Goal: Task Accomplishment & Management: Use online tool/utility

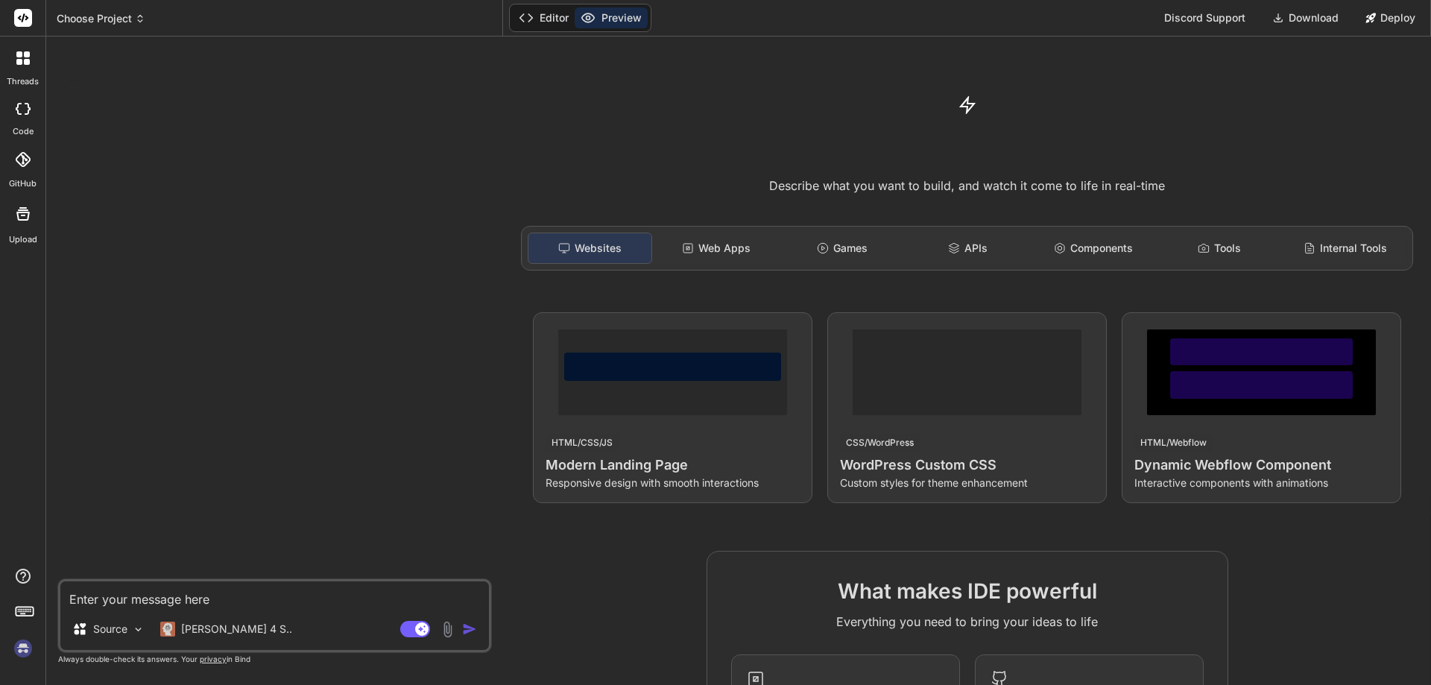
type textarea "x"
type textarea "[URL][DOMAIN_NAME]"
type textarea "x"
drag, startPoint x: 240, startPoint y: 599, endPoint x: 44, endPoint y: 590, distance: 196.3
click at [44, 590] on div "threads code GitHub Upload Choose Project Created with Pixso. Bind AI Web Searc…" at bounding box center [715, 342] width 1431 height 685
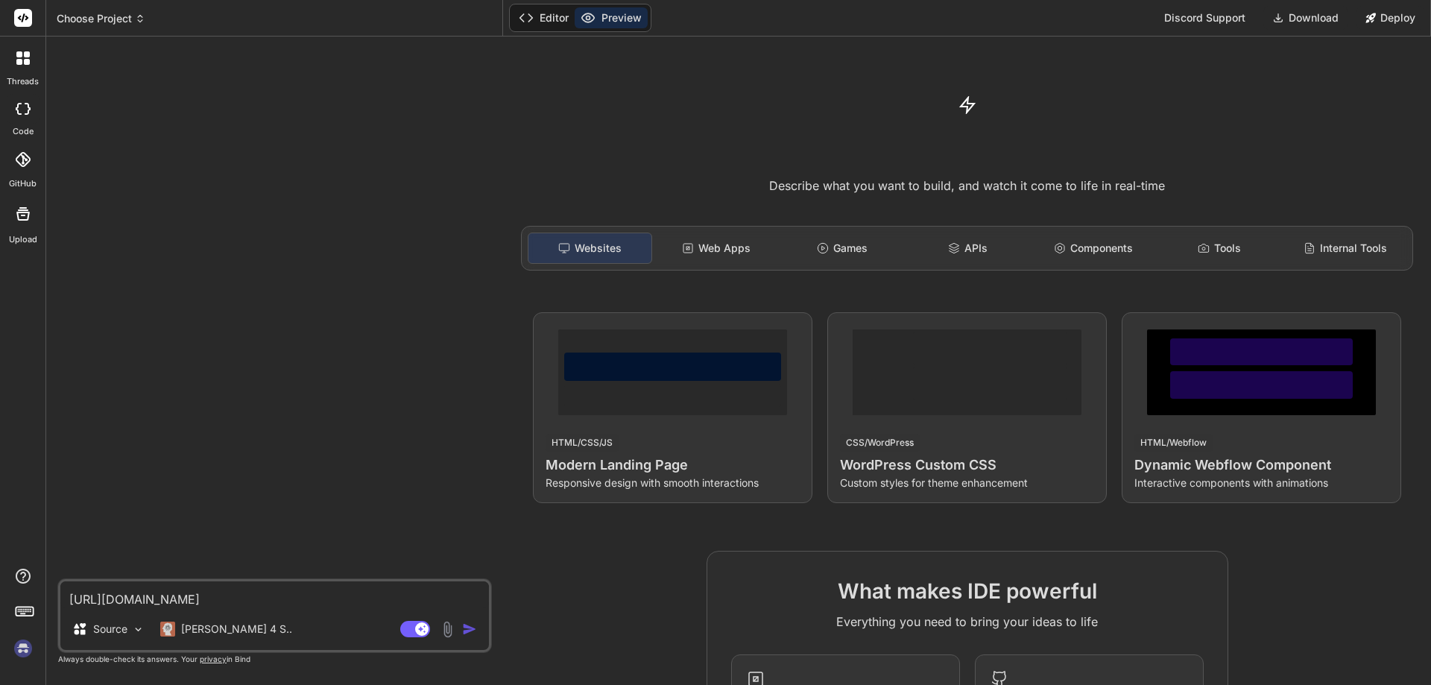
type textarea "Z"
type textarea "x"
type textarea "Zr"
type textarea "x"
type textarea "Zró"
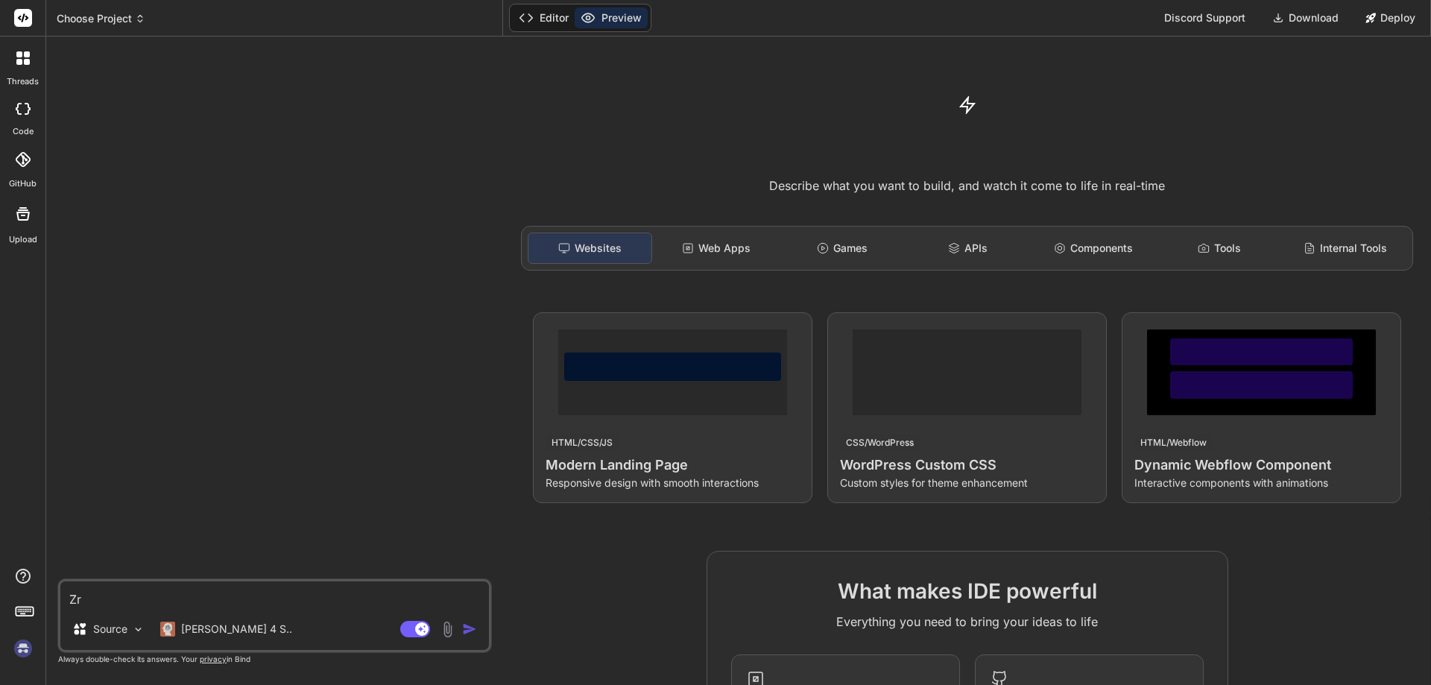
type textarea "x"
type textarea "Zrób"
type textarea "x"
type textarea "Zrób"
type textarea "x"
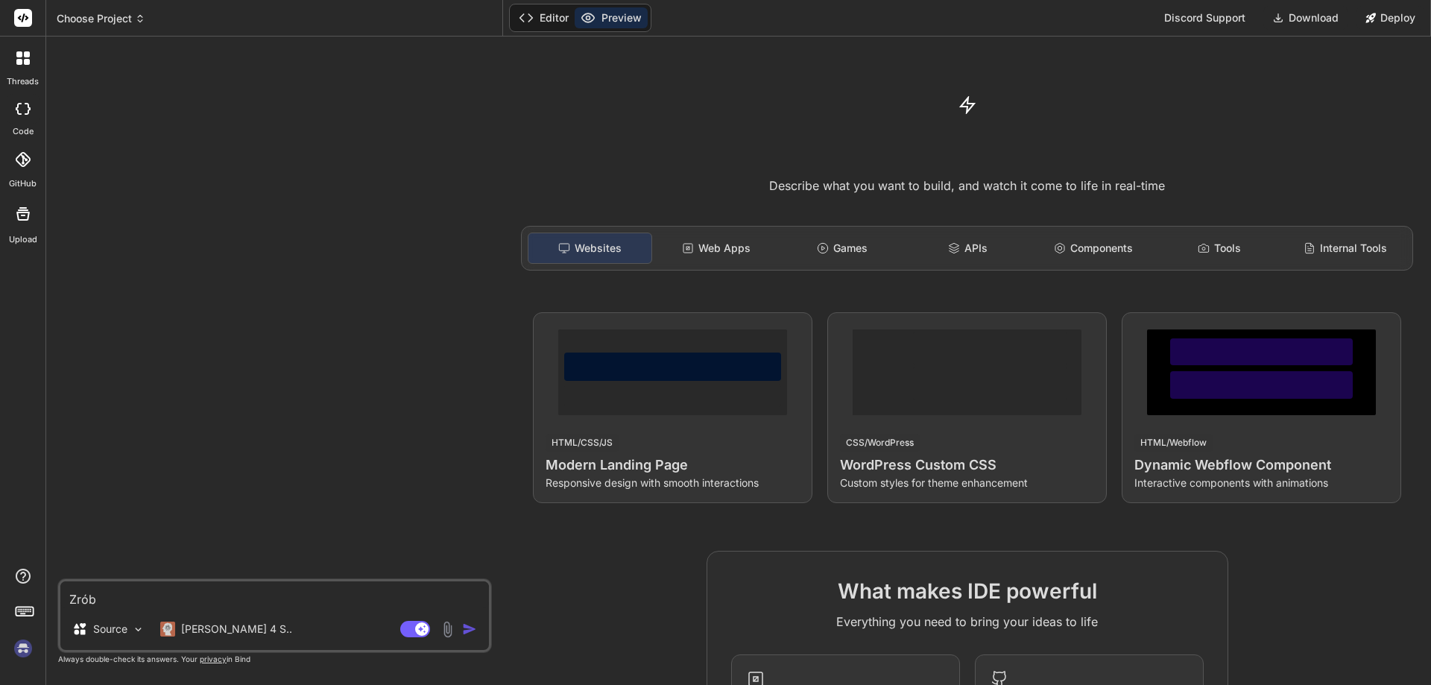
type textarea "Zrób l"
type textarea "x"
type textarea "Zrób la"
type textarea "x"
type textarea "Zrób lan"
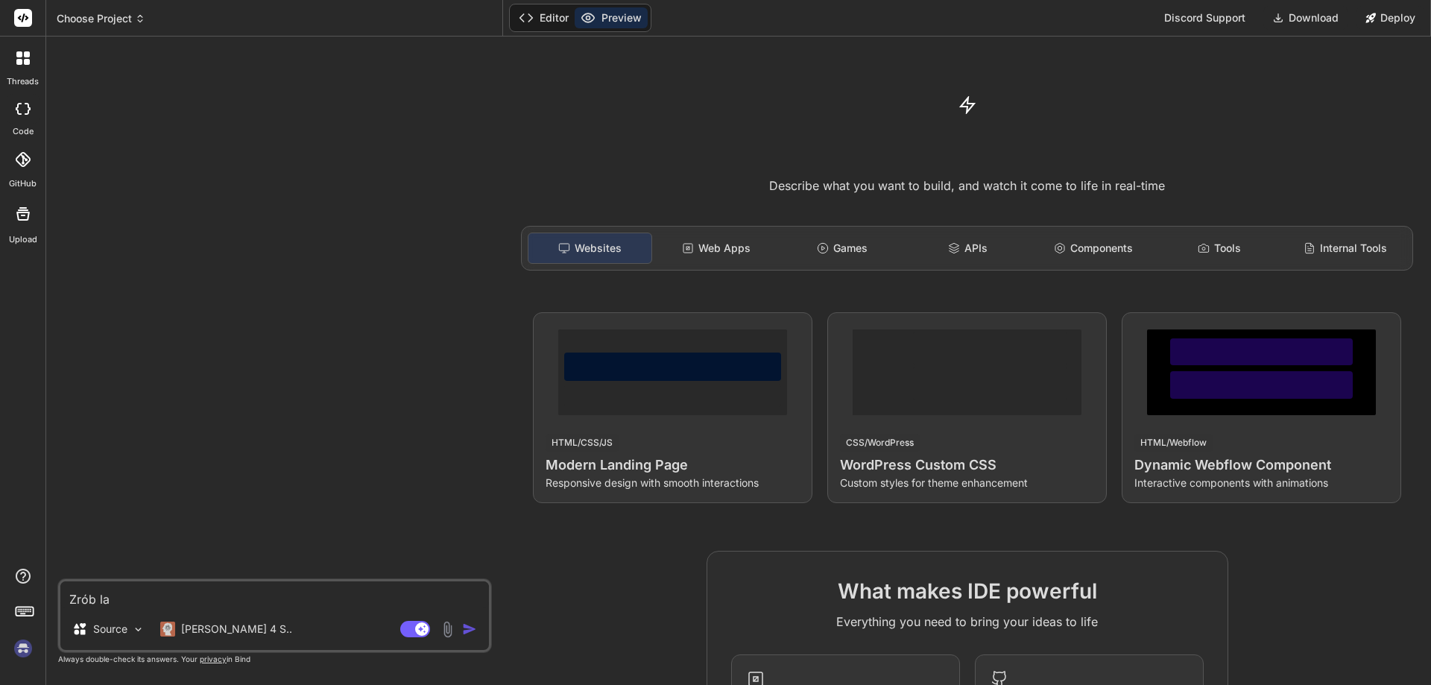
type textarea "x"
type textarea "Zrób land"
type textarea "x"
type textarea "Zrób landi"
type textarea "x"
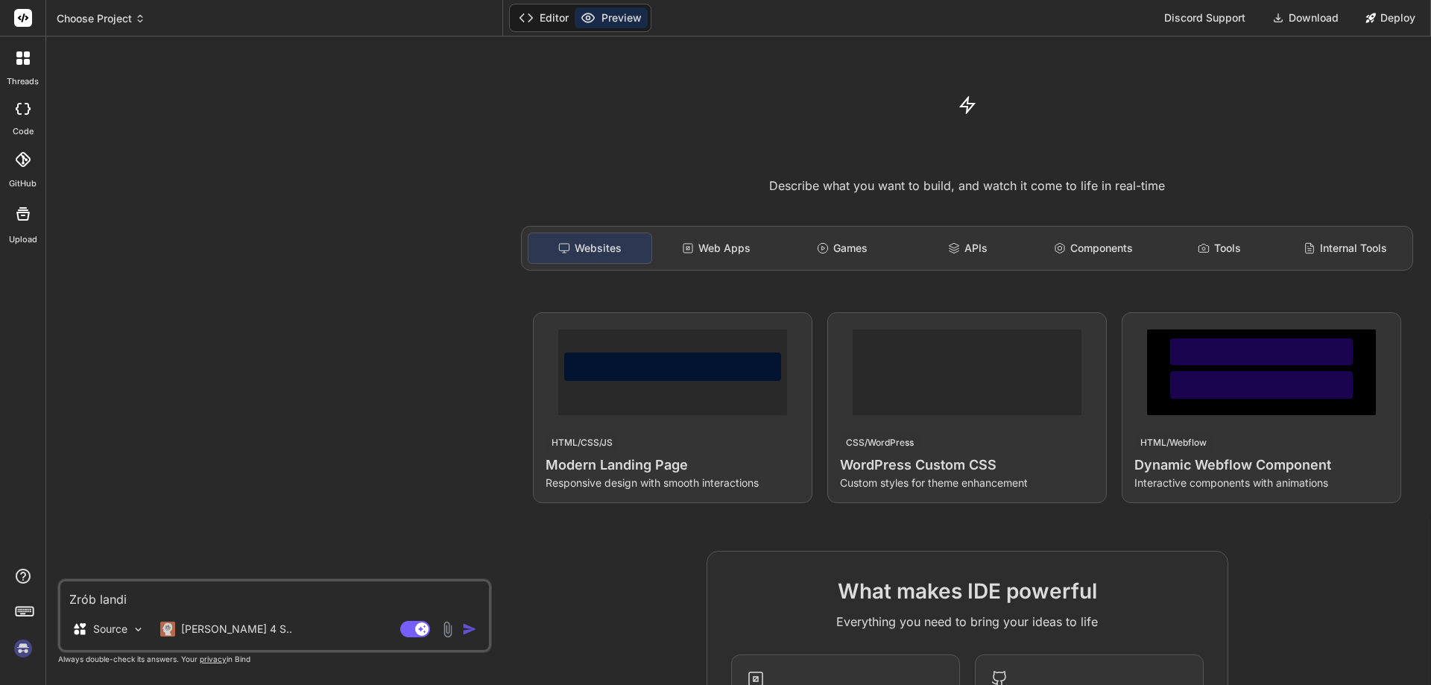
type textarea "Zrób [PERSON_NAME]"
type textarea "x"
type textarea "Zrób landing"
type textarea "x"
type textarea "Zrób landing"
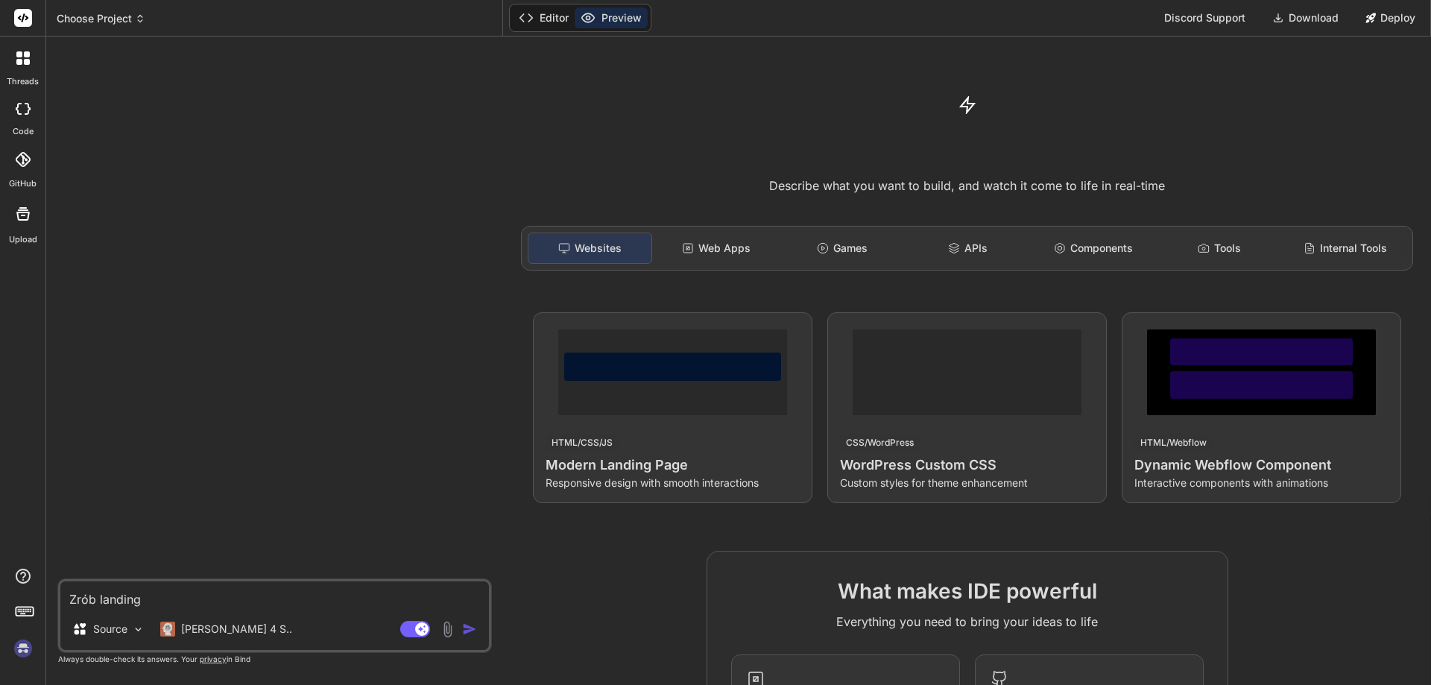
type textarea "x"
type textarea "Zrób landing p"
type textarea "x"
type textarea "Zrób landing pa"
type textarea "x"
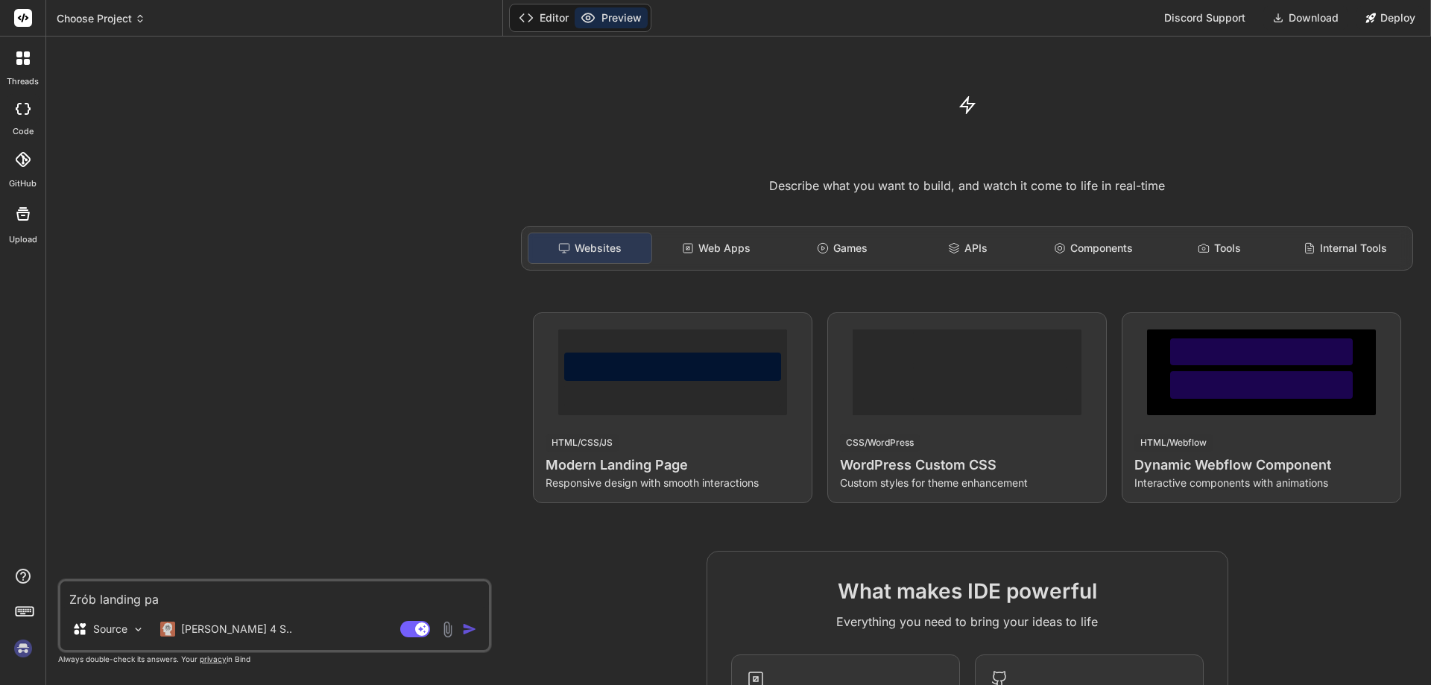
type textarea "Zrób landing pag"
type textarea "x"
type textarea "Zrób landing page"
type textarea "x"
type textarea "Zrób landing page"
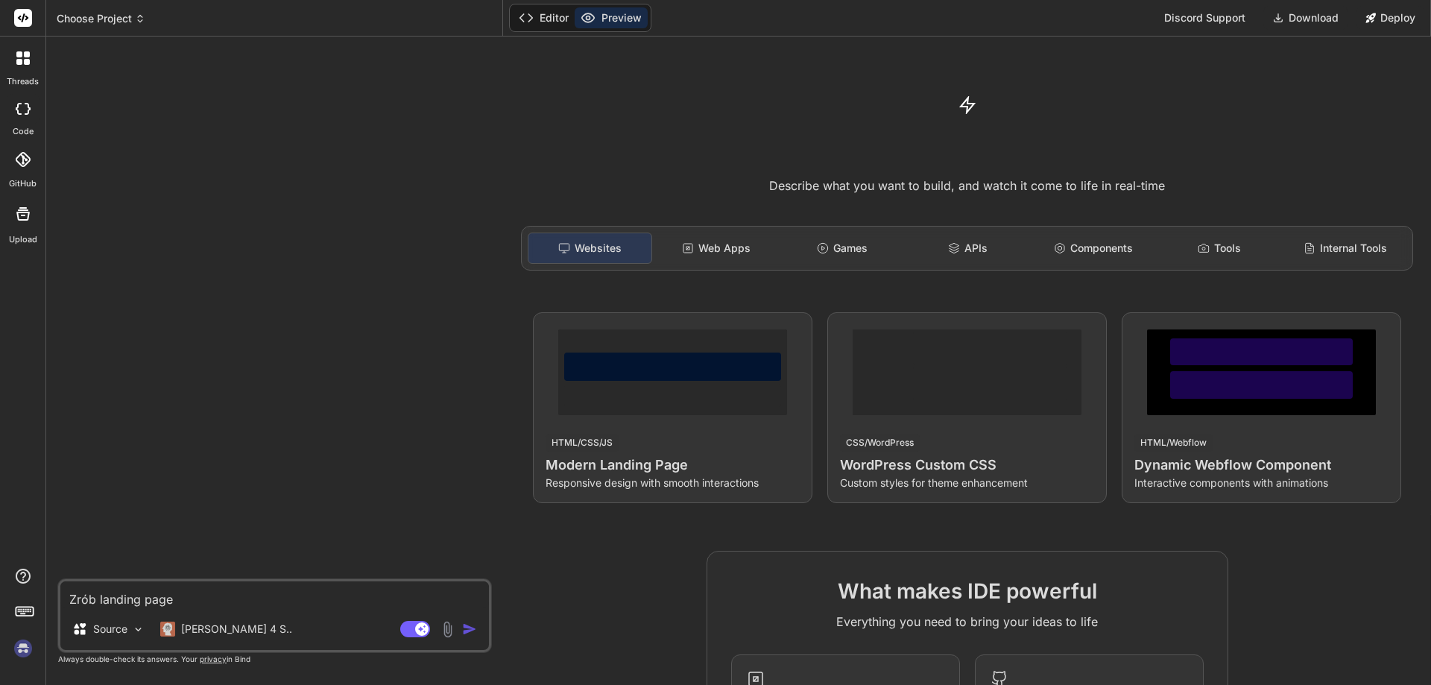
type textarea "x"
type textarea "Zrób landing page d"
type textarea "x"
type textarea "Zrób landing page dl"
type textarea "x"
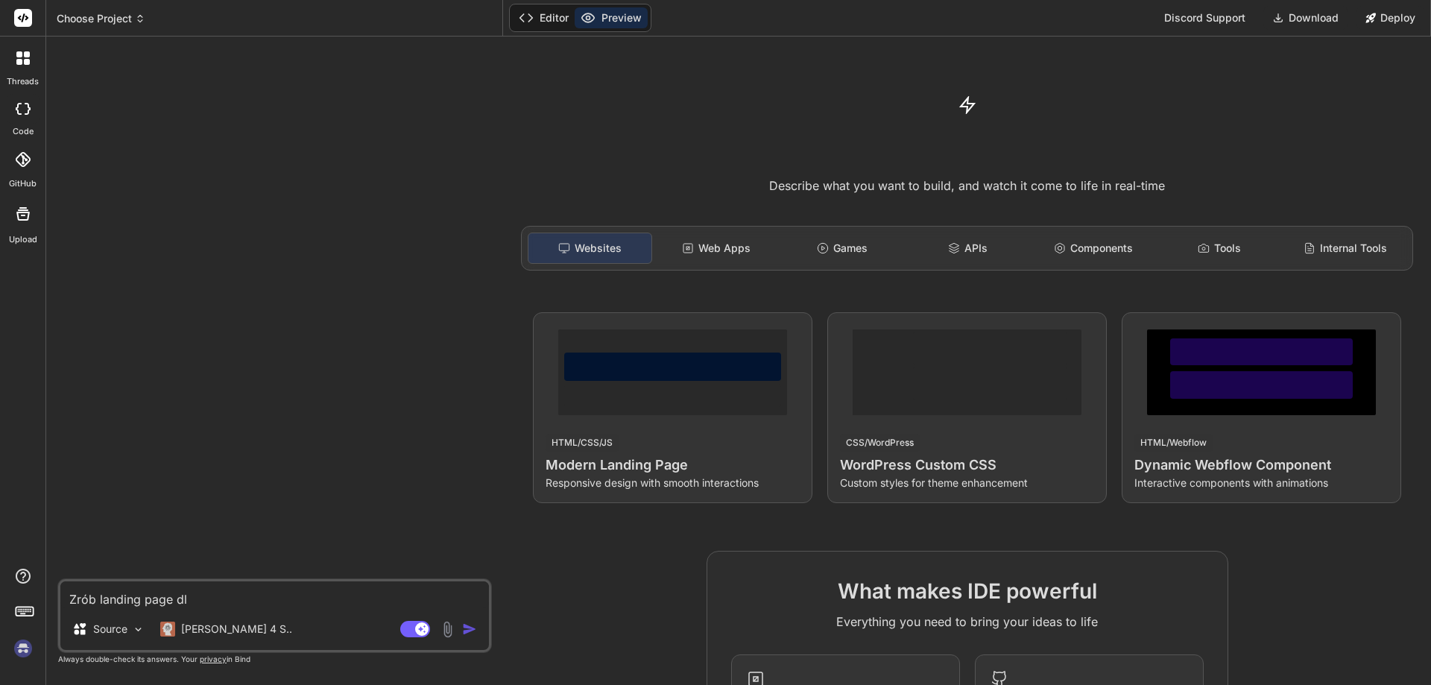
type textarea "Zrób landing page dla"
type textarea "x"
type textarea "Zrób landing page dla"
type textarea "x"
type textarea "Zrób landing page dla d"
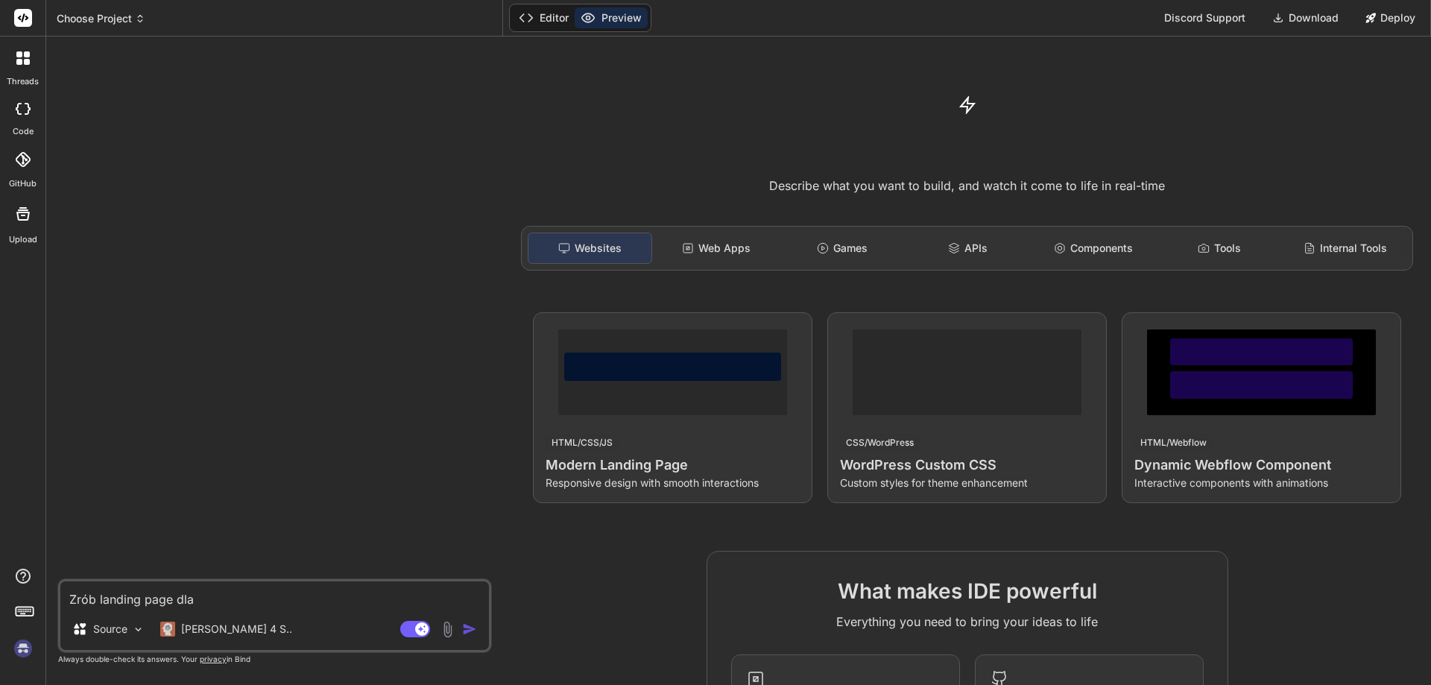
type textarea "x"
type textarea "Zrób landing page dla de"
type textarea "x"
type textarea "Zrób landing page dla den"
type textarea "x"
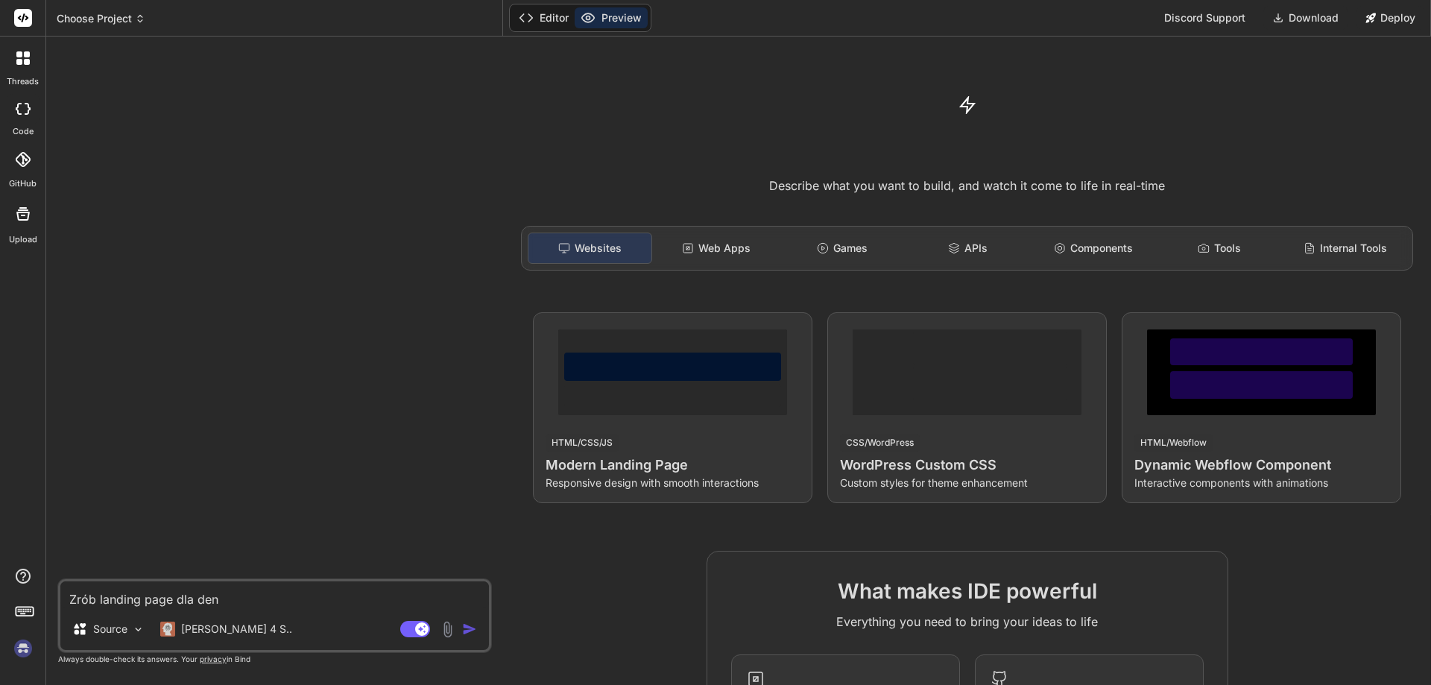
type textarea "Zrób landing page dla de"
type textarea "x"
click at [224, 599] on textarea "Zrób landing page dla de" at bounding box center [274, 595] width 429 height 27
type textarea "Zrób landing page dla den"
type textarea "x"
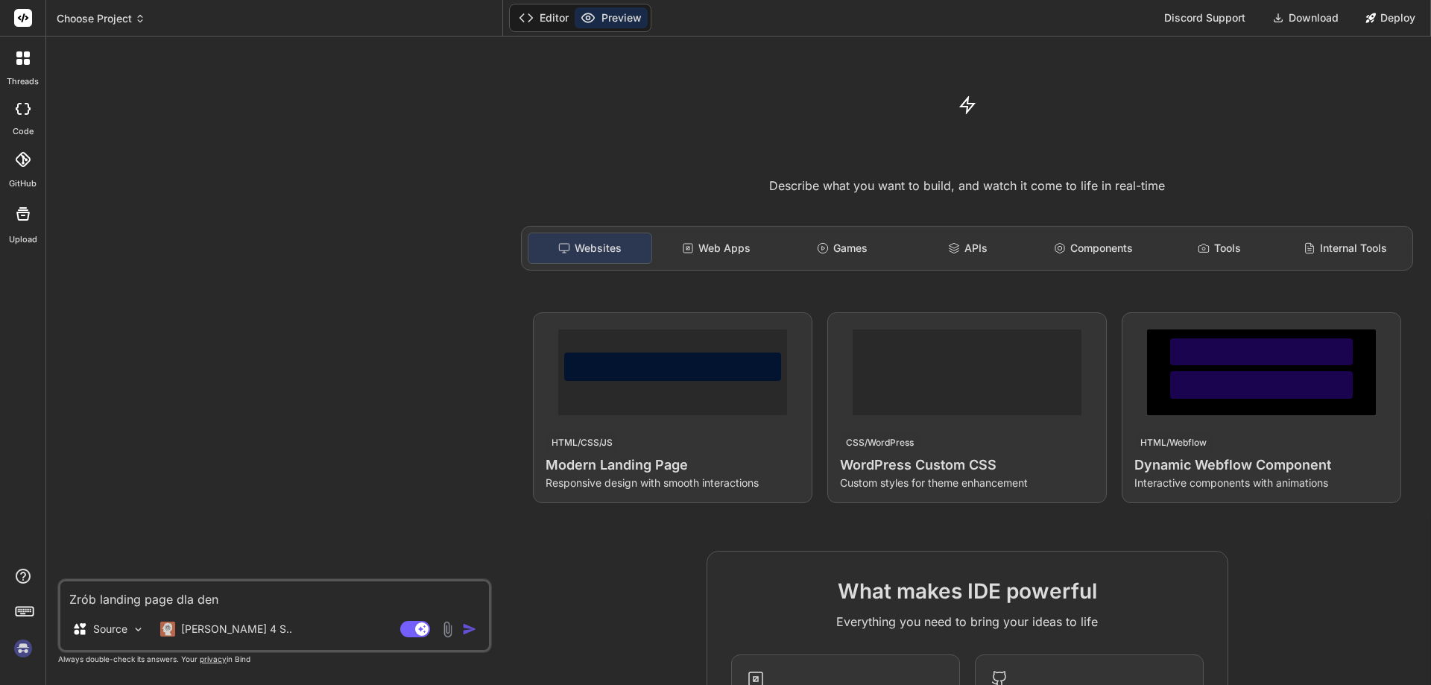
type textarea "Zrób landing page dla dent"
type textarea "x"
type textarea "Zrób landing page dla denty"
type textarea "x"
type textarea "Zrób landing page dla dentys"
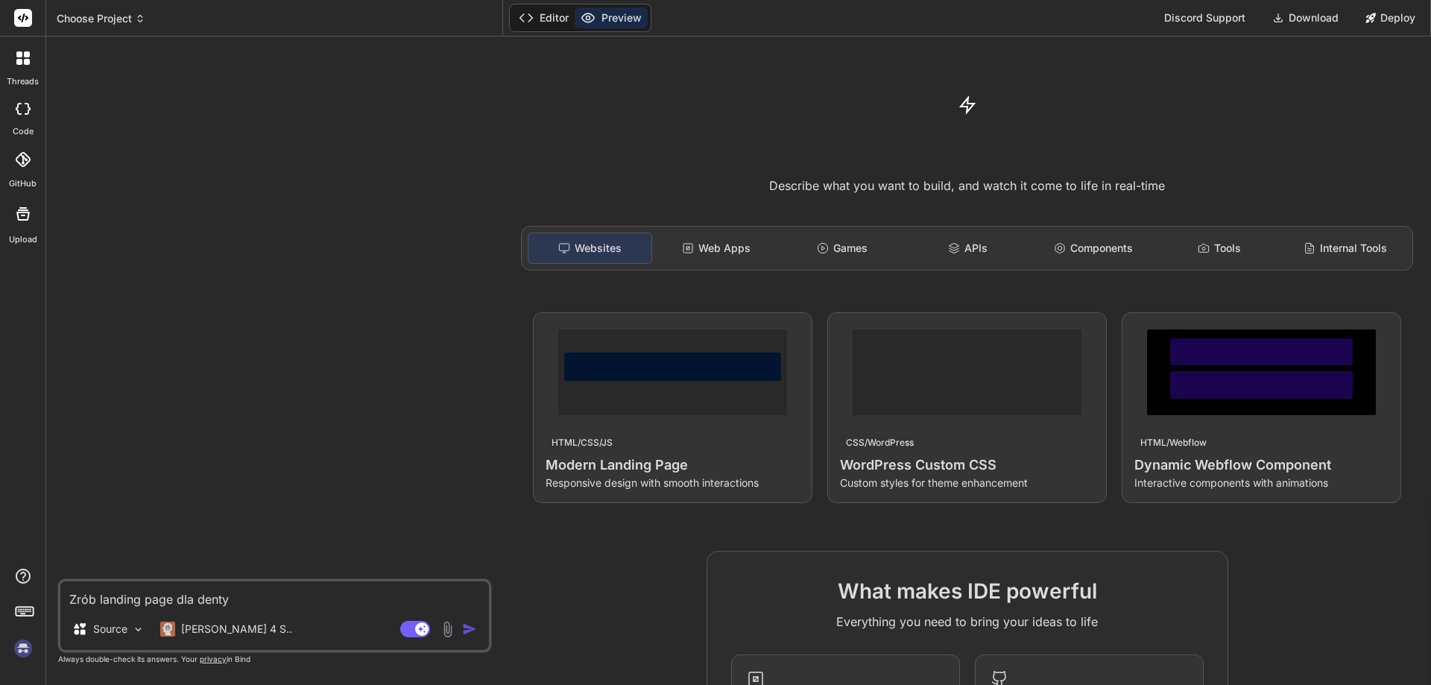
type textarea "x"
type textarea "Zrób landing page dla dentyst"
type textarea "x"
type textarea "Zrób landing page dla dentysty"
type textarea "x"
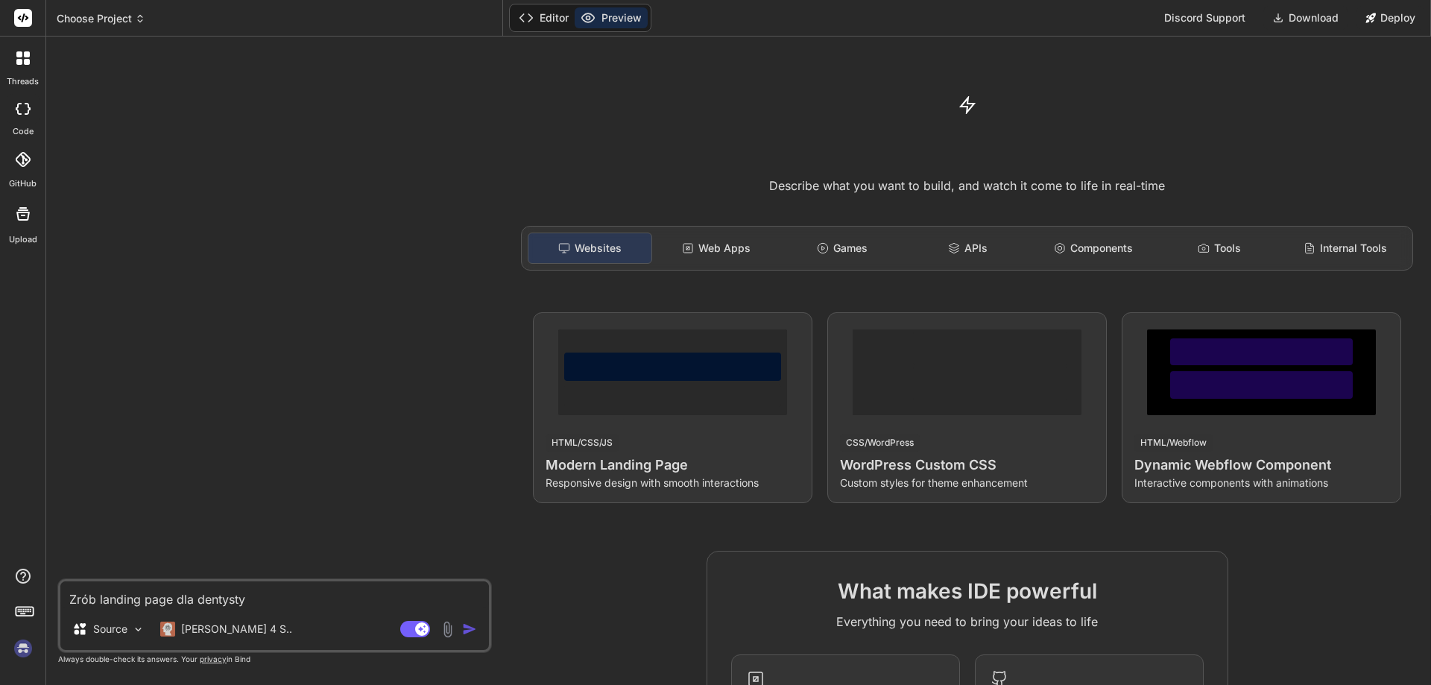
type textarea "Zrób landing page dla dentysty"
click at [465, 630] on img "button" at bounding box center [469, 629] width 15 height 15
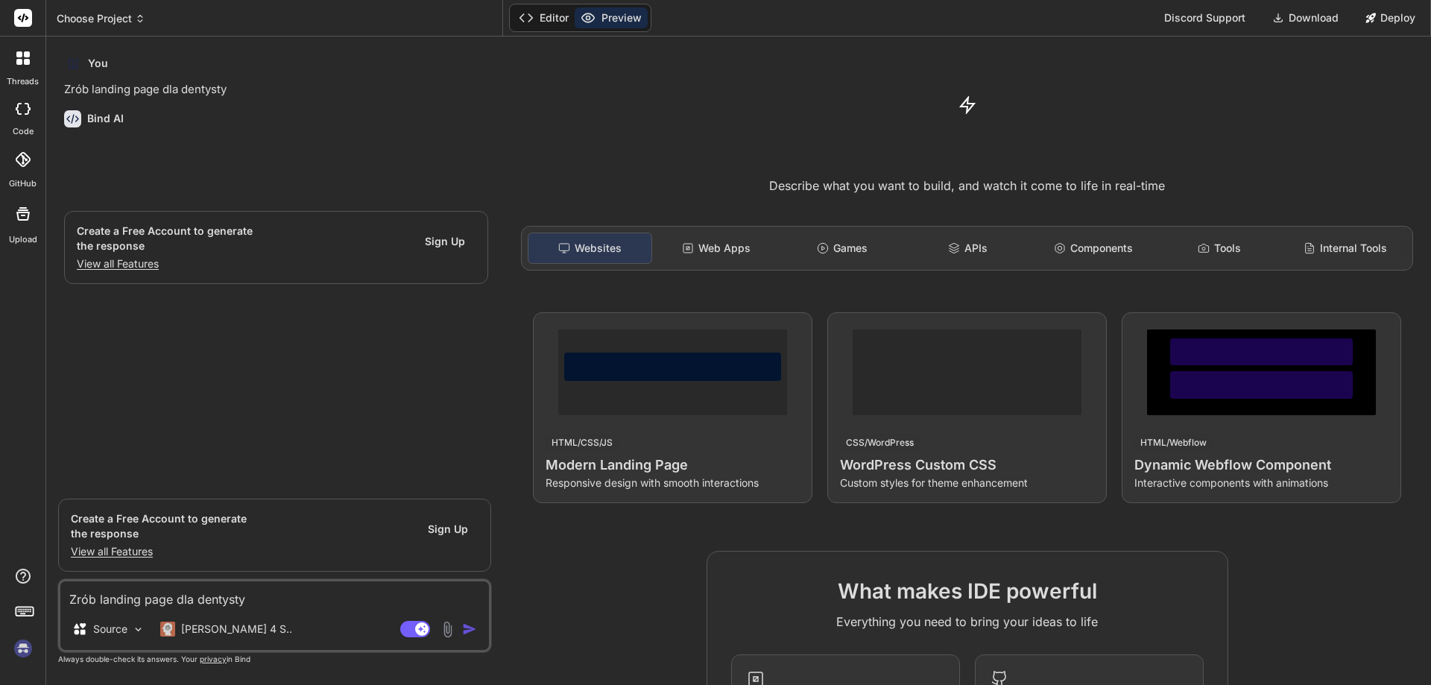
click at [447, 242] on span "Sign Up" at bounding box center [445, 241] width 40 height 15
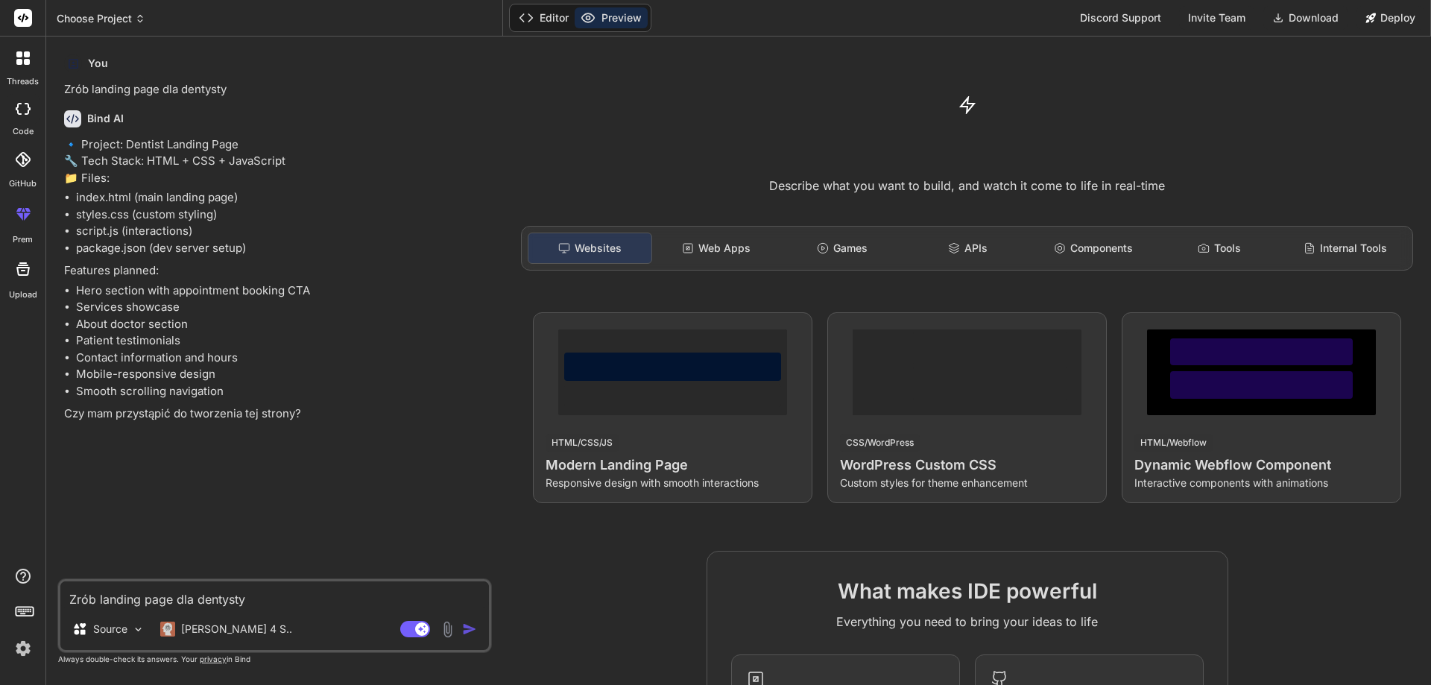
type textarea "x"
click at [166, 599] on textarea "Zrób landing page dla dentysty" at bounding box center [274, 595] width 429 height 27
type textarea "t"
type textarea "x"
type textarea "ta"
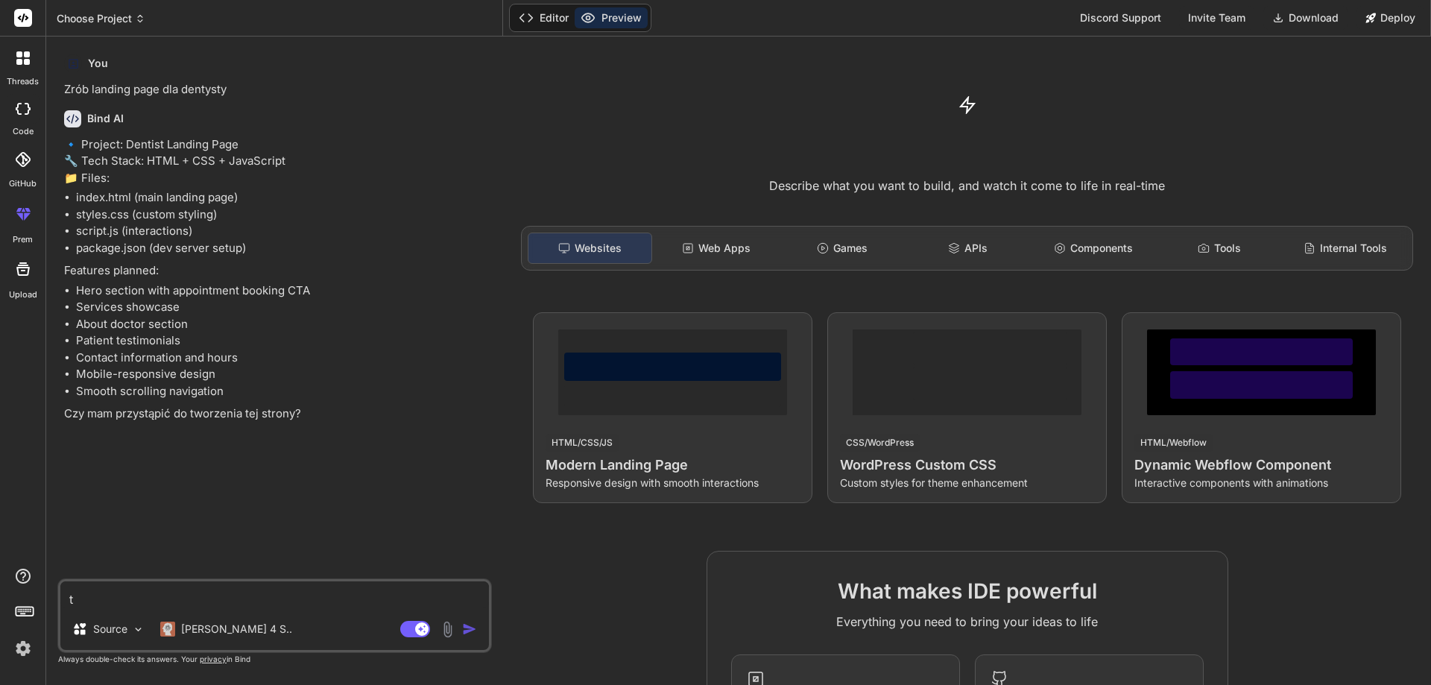
type textarea "x"
type textarea "tak"
type textarea "x"
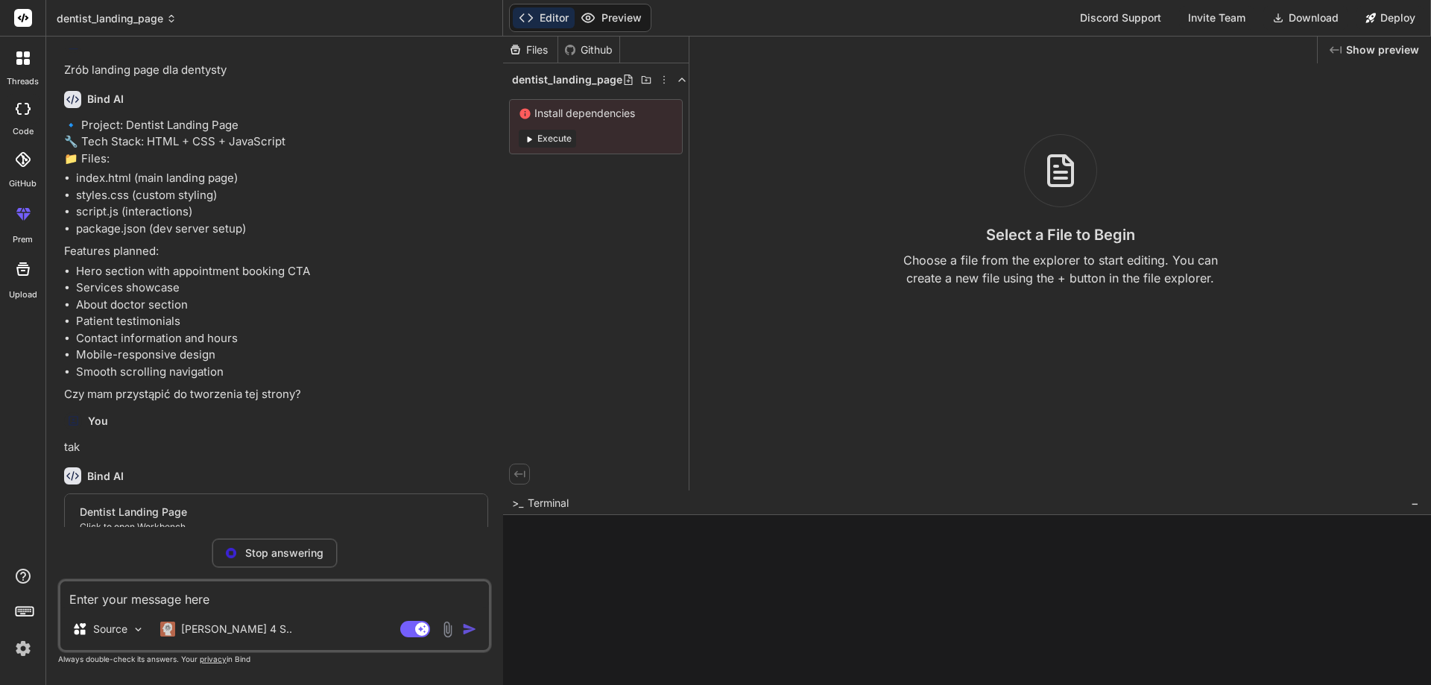
scroll to position [34, 0]
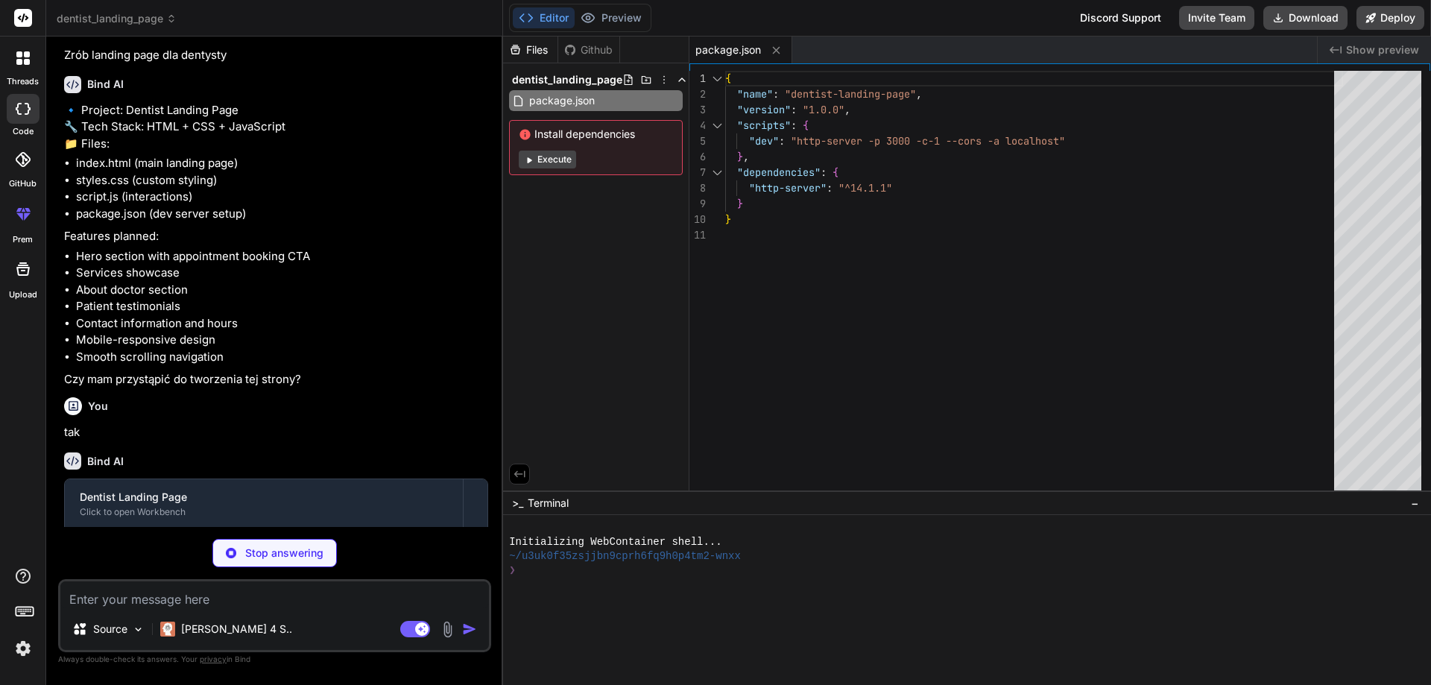
type textarea "x"
type textarea "</html>"
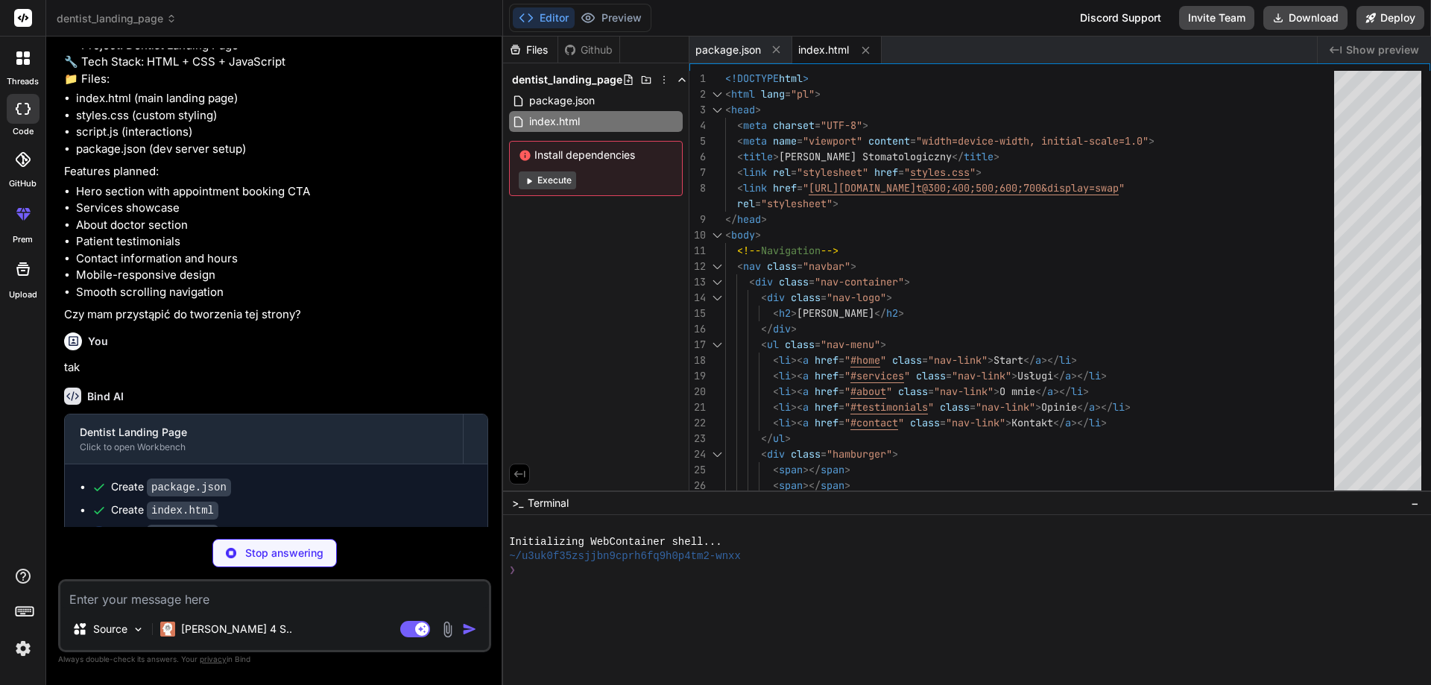
scroll to position [163, 0]
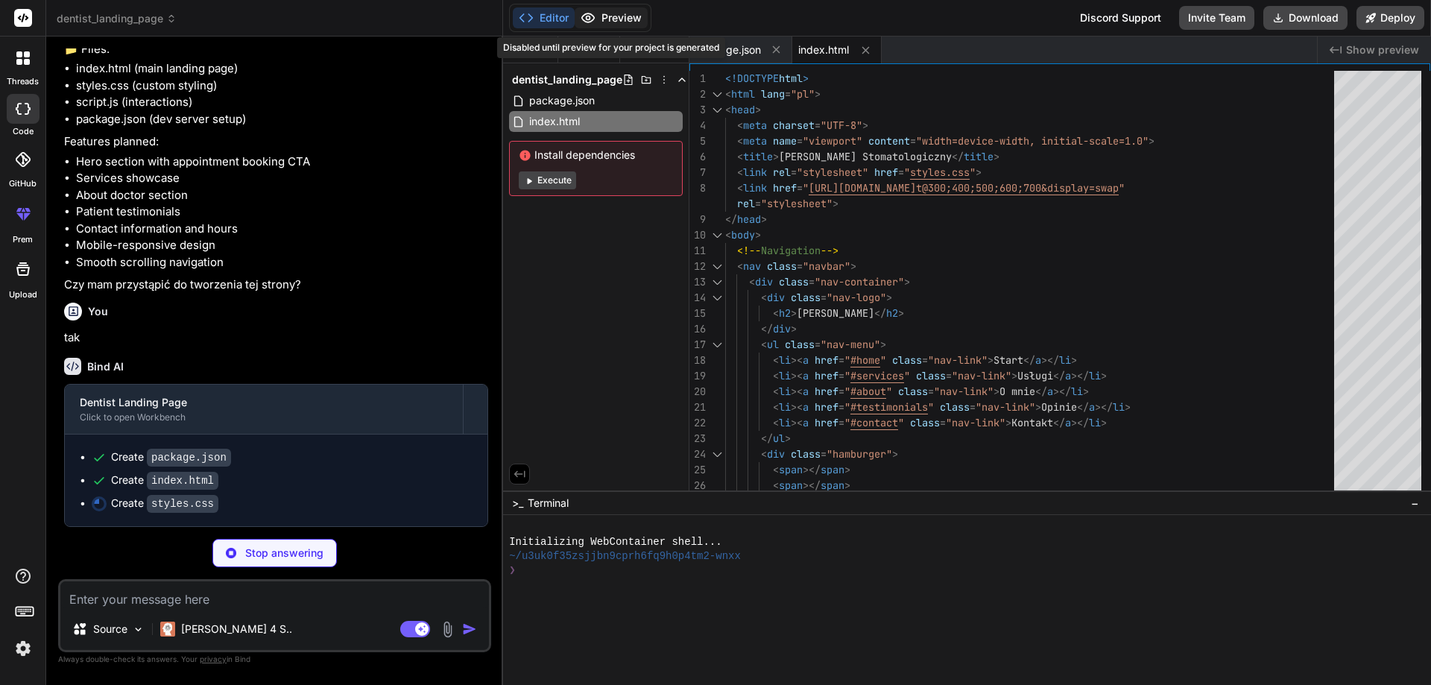
type textarea "x"
type textarea "} }"
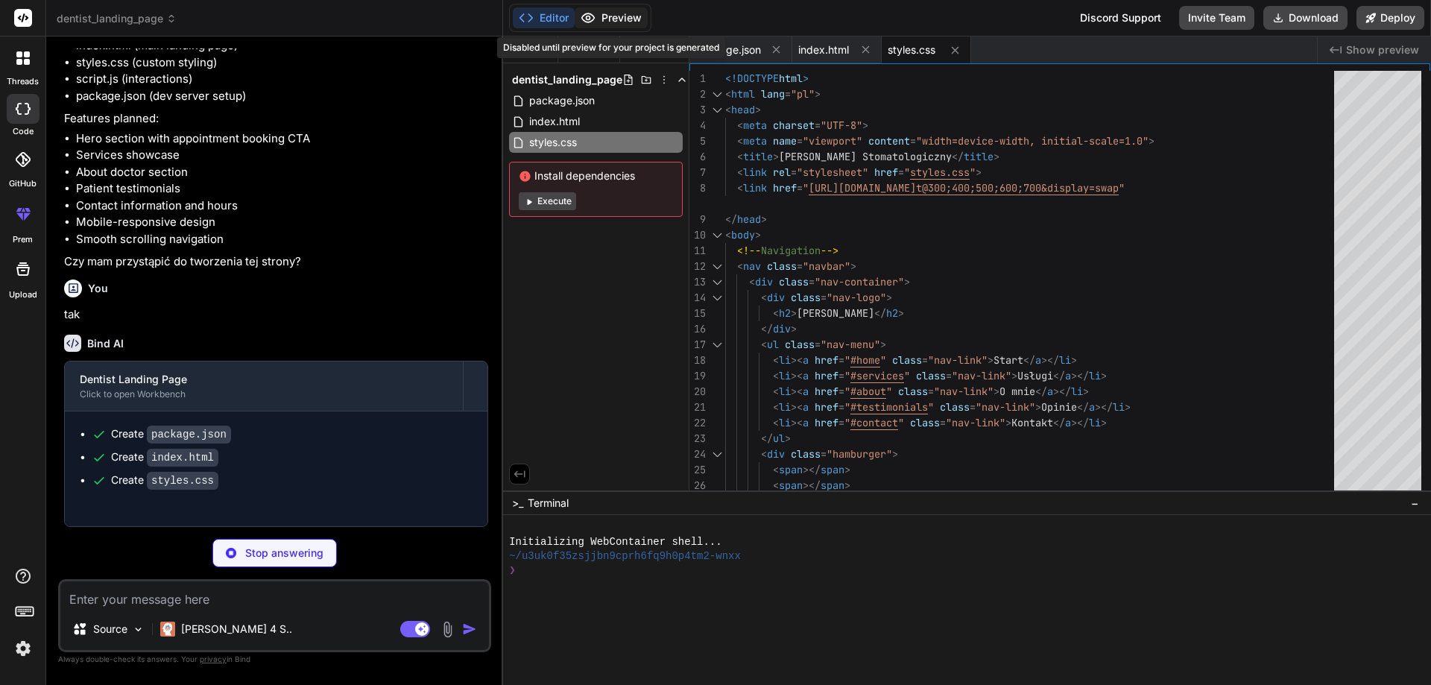
type textarea "x"
type textarea "document.body.style.opacity = '1'; }, 100); });"
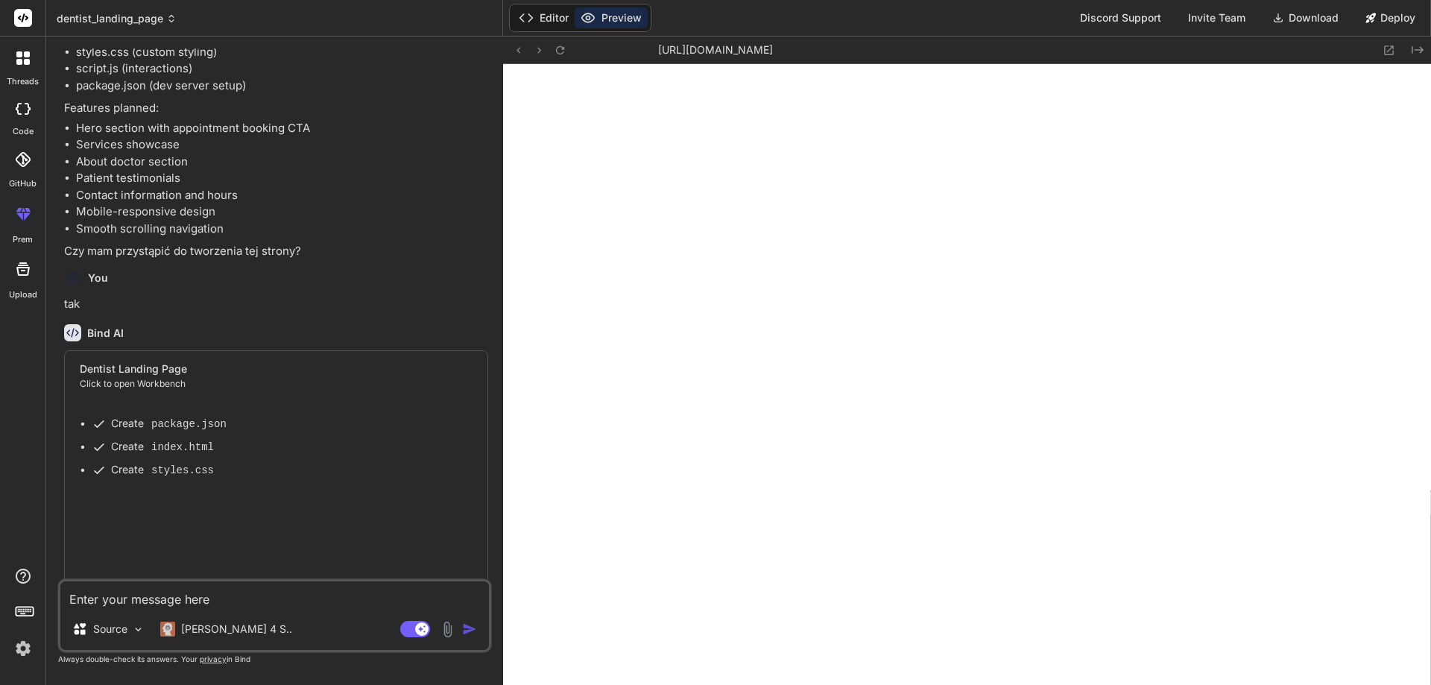
type textarea "x"
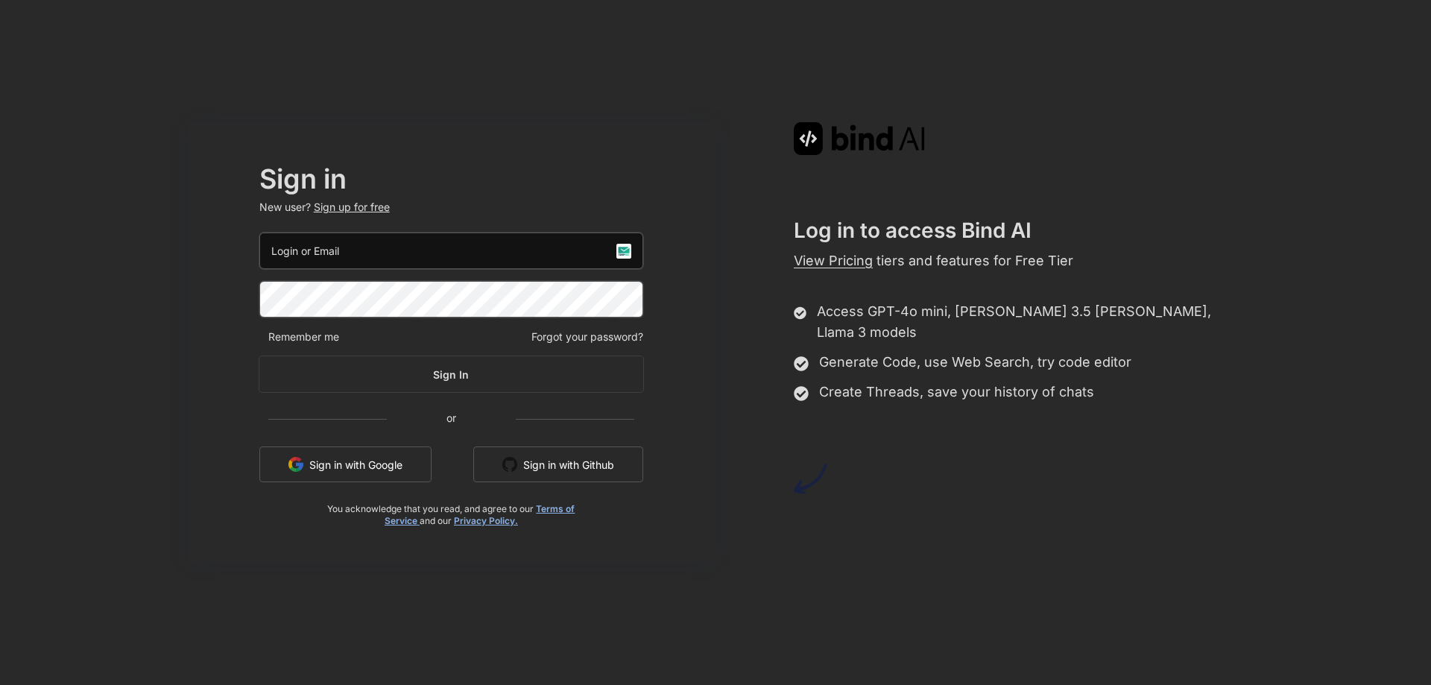
click at [405, 461] on button "Sign in with Google" at bounding box center [345, 465] width 172 height 36
